Goal: Task Accomplishment & Management: Manage account settings

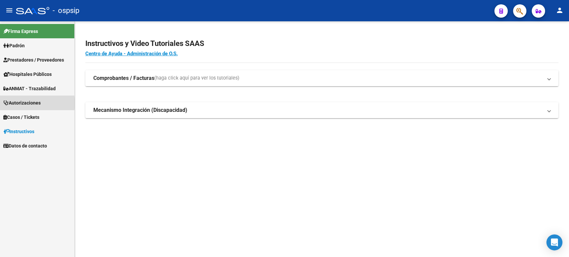
click at [32, 103] on span "Autorizaciones" at bounding box center [21, 102] width 37 height 7
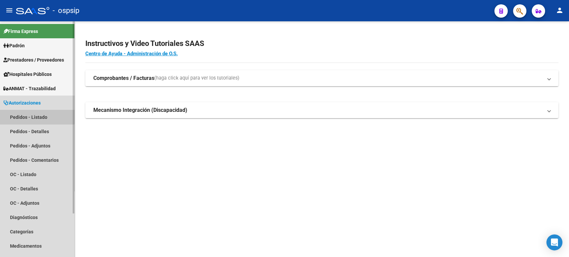
click at [34, 116] on link "Pedidos - Listado" at bounding box center [37, 117] width 74 height 14
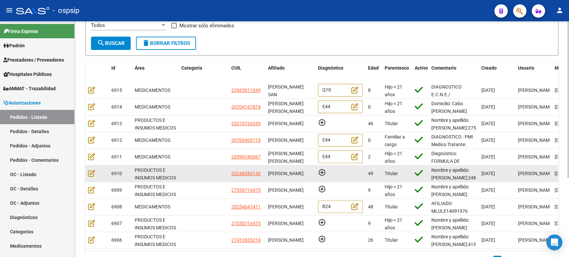
scroll to position [119, 0]
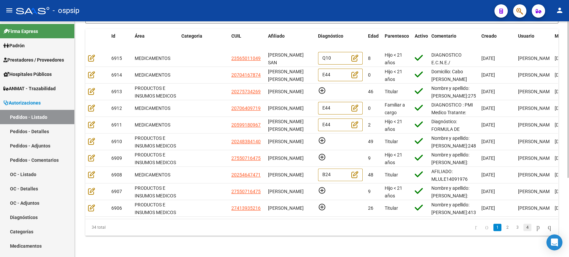
click at [524, 229] on link "4" at bounding box center [528, 227] width 8 height 7
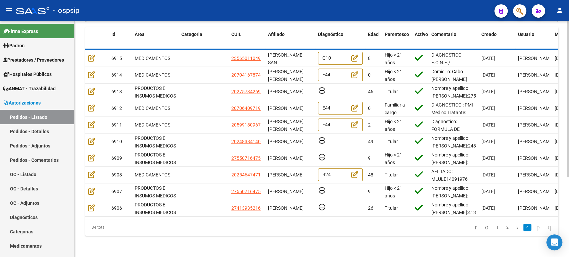
scroll to position [19, 0]
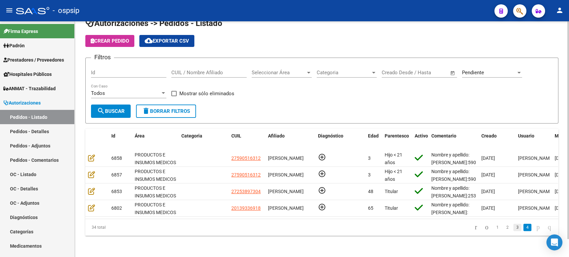
click at [514, 229] on link "3" at bounding box center [518, 227] width 8 height 7
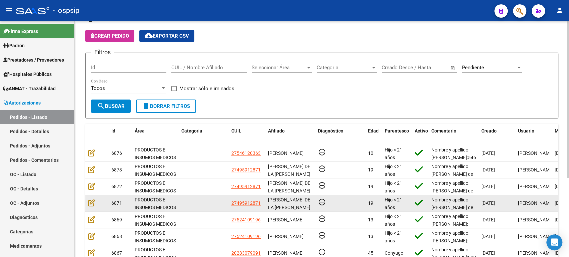
scroll to position [119, 0]
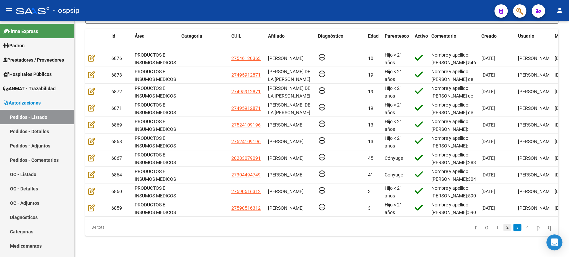
click at [504, 227] on link "2" at bounding box center [508, 227] width 8 height 7
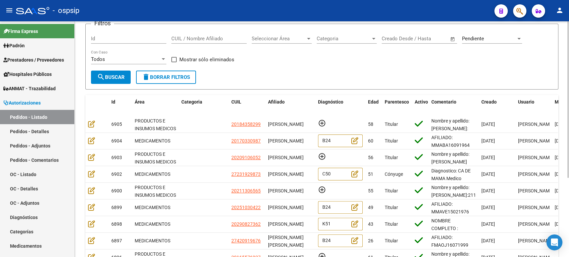
scroll to position [0, 0]
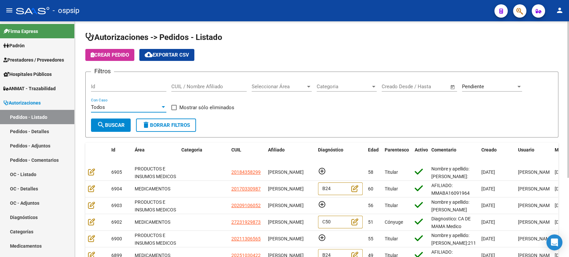
click at [125, 106] on div "Todos" at bounding box center [125, 107] width 69 height 6
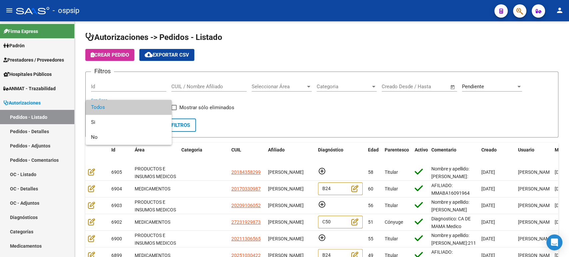
click at [116, 84] on div at bounding box center [284, 128] width 569 height 257
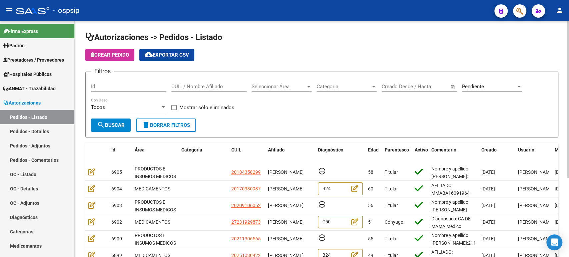
click at [114, 87] on input "Id" at bounding box center [128, 87] width 75 height 6
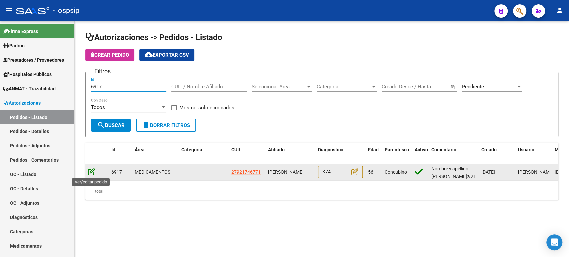
type input "6917"
click at [91, 171] on icon at bounding box center [91, 171] width 7 height 7
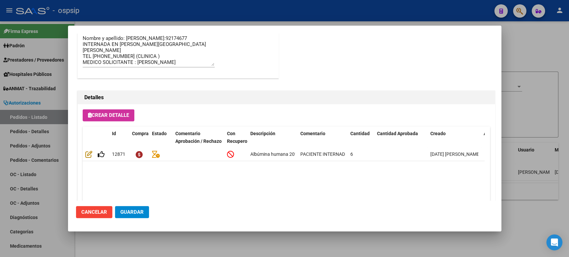
scroll to position [605, 0]
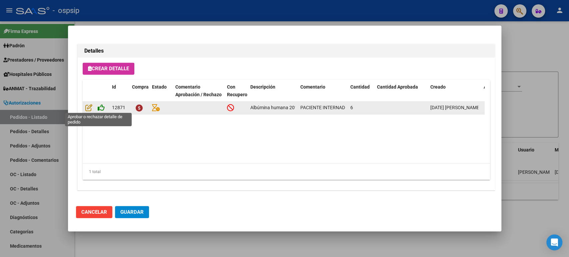
click at [102, 108] on icon at bounding box center [101, 107] width 7 height 7
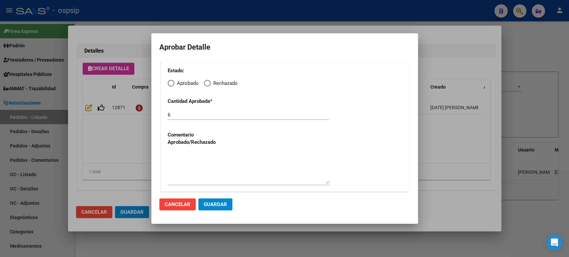
click at [171, 83] on span "Elija una opción" at bounding box center [171, 83] width 7 height 7
click at [171, 83] on input "Aprobado" at bounding box center [171, 83] width 7 height 7
radio input "true"
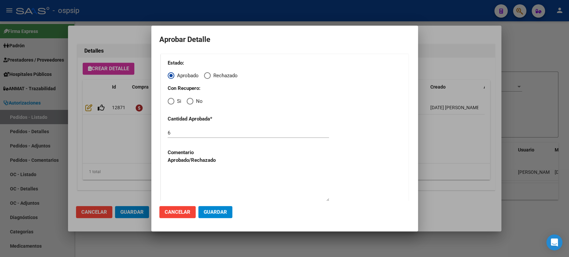
click at [170, 106] on div "Estado: Aprobado Rechazado Con Recupero: Si No Cantidad Aprobada * 6 Comentario…" at bounding box center [285, 132] width 248 height 156
click at [169, 102] on span "Elija una opción" at bounding box center [171, 101] width 7 height 7
click at [169, 102] on input "Si" at bounding box center [171, 101] width 7 height 7
radio input "true"
click at [218, 216] on button "Guardar" at bounding box center [215, 212] width 34 height 12
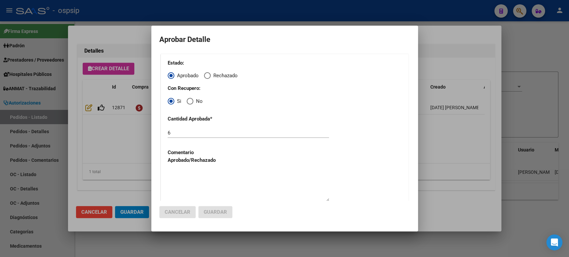
scroll to position [606, 0]
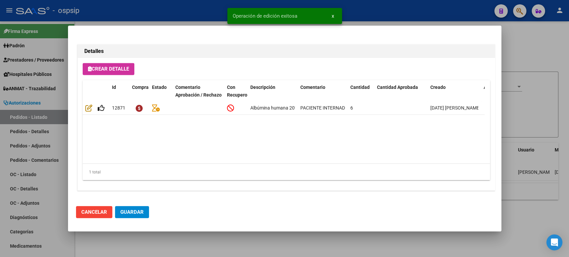
click at [140, 216] on button "Guardar" at bounding box center [132, 212] width 34 height 12
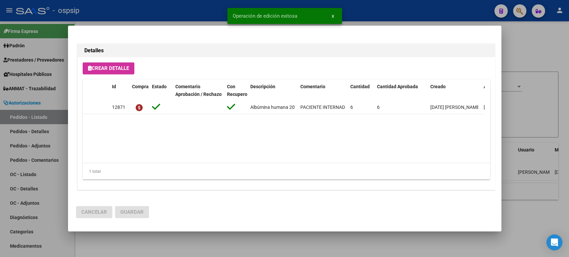
scroll to position [605, 0]
click at [515, 109] on div at bounding box center [284, 128] width 569 height 257
